Goal: Information Seeking & Learning: Learn about a topic

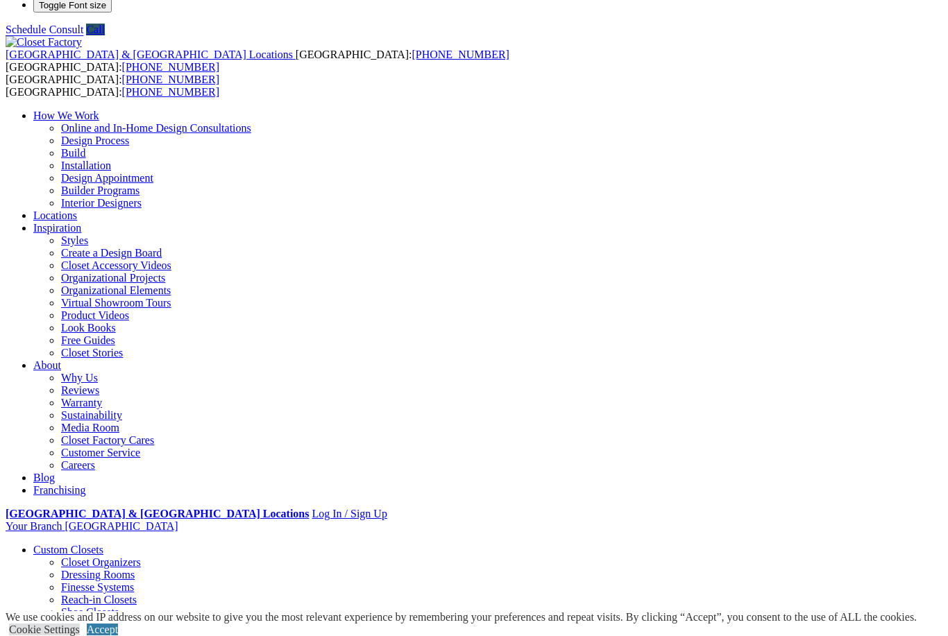
scroll to position [32, 0]
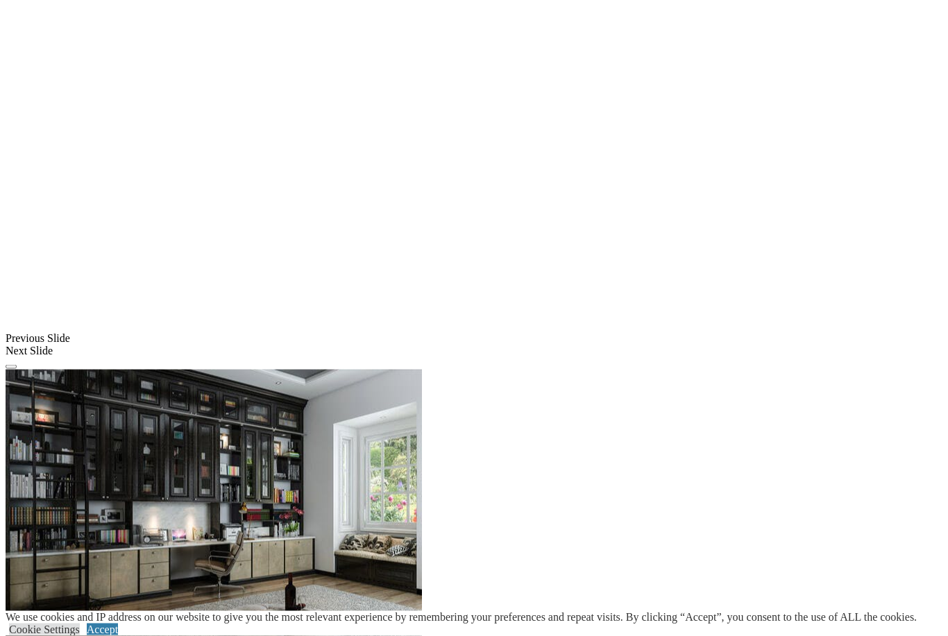
scroll to position [993, 0]
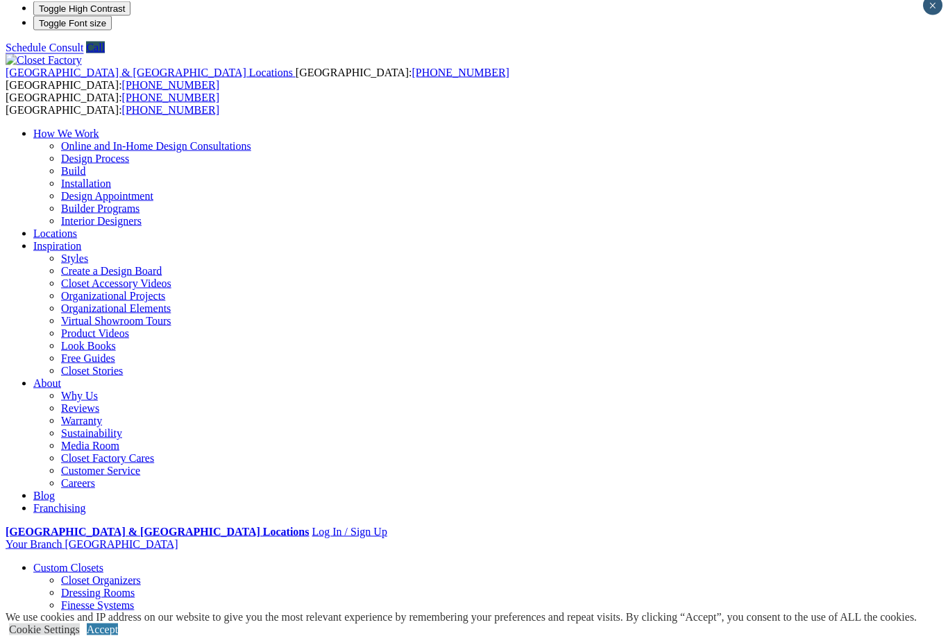
scroll to position [0, 0]
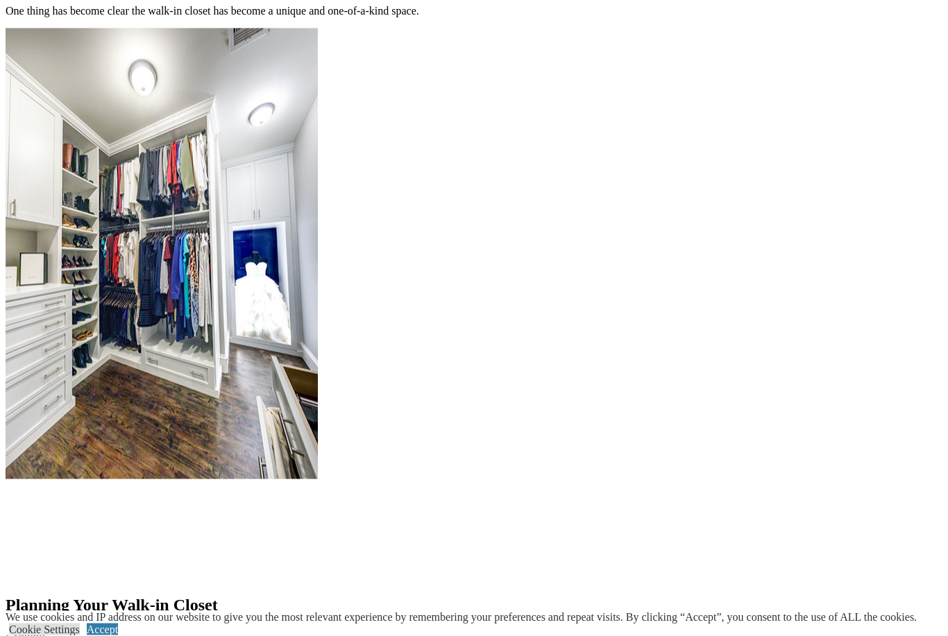
scroll to position [1469, 0]
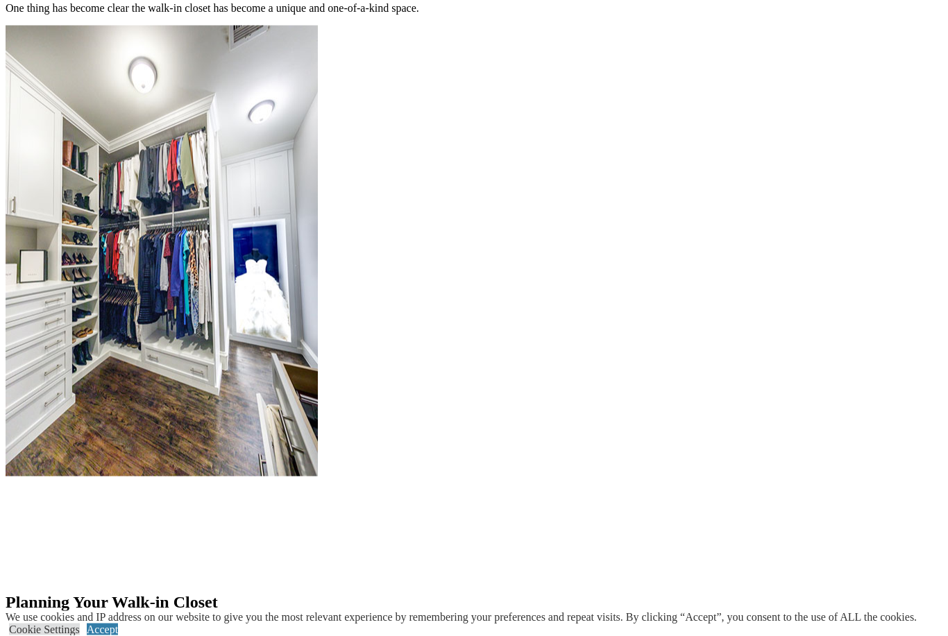
click at [118, 635] on link "Accept" at bounding box center [102, 630] width 31 height 12
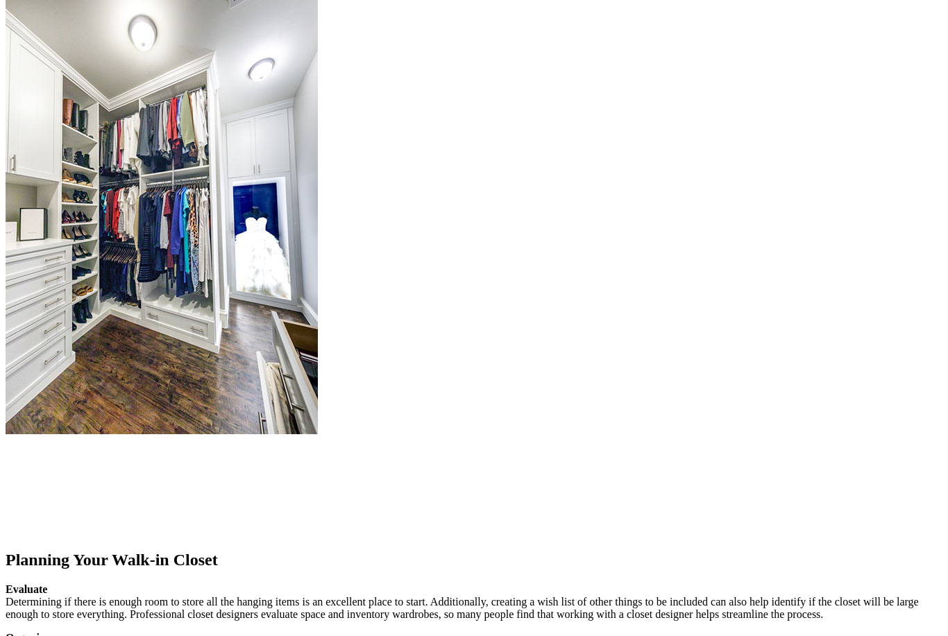
scroll to position [1512, 0]
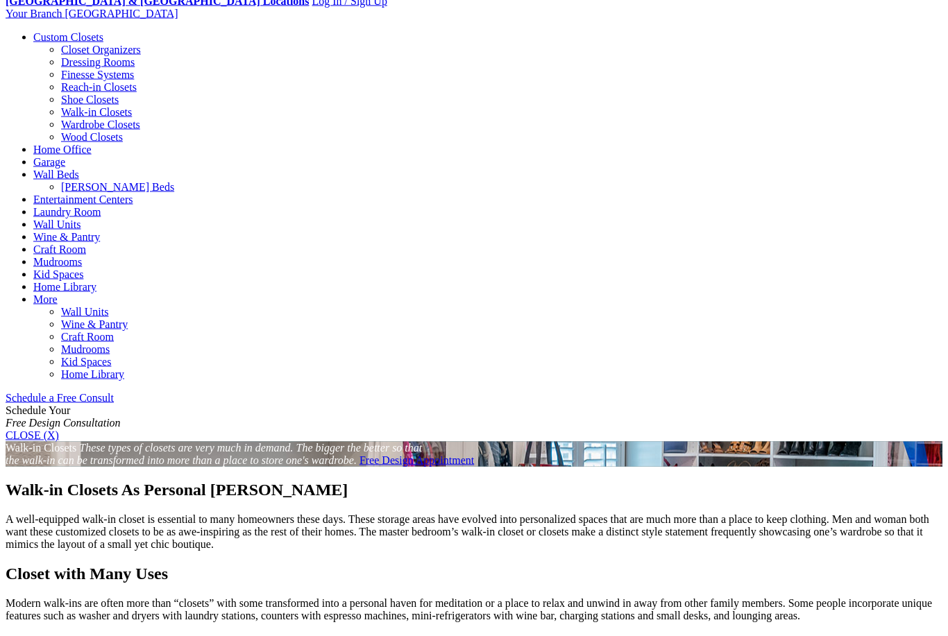
scroll to position [531, 0]
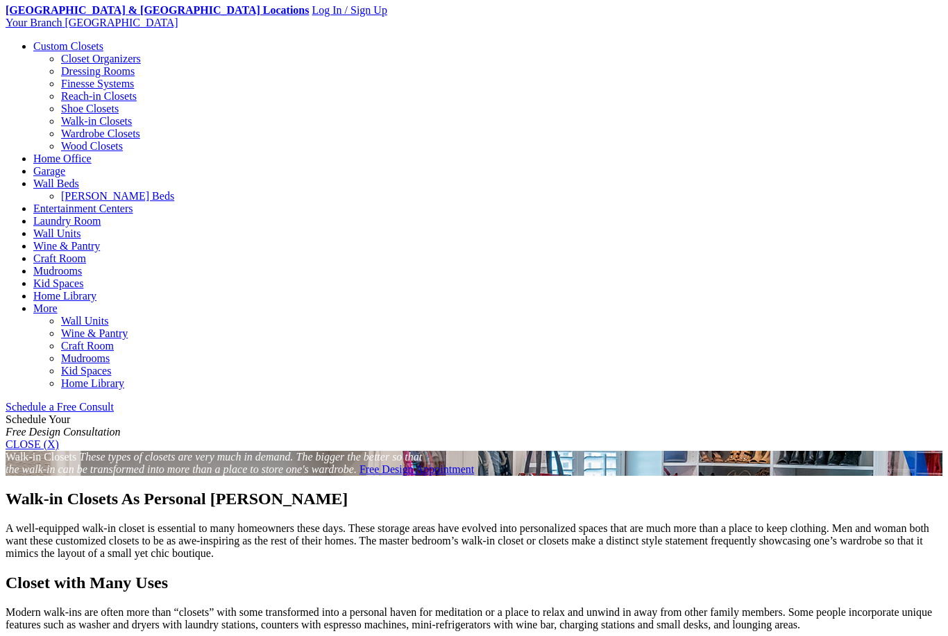
click at [61, 102] on link "Reach-in Closets" at bounding box center [99, 96] width 76 height 12
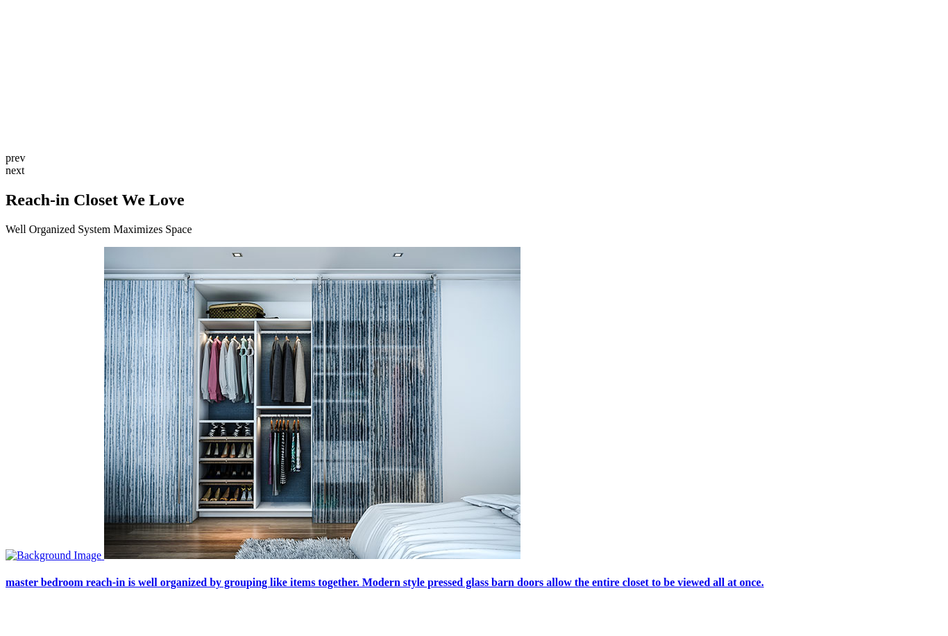
scroll to position [3327, 0]
